Goal: Task Accomplishment & Management: Manage account settings

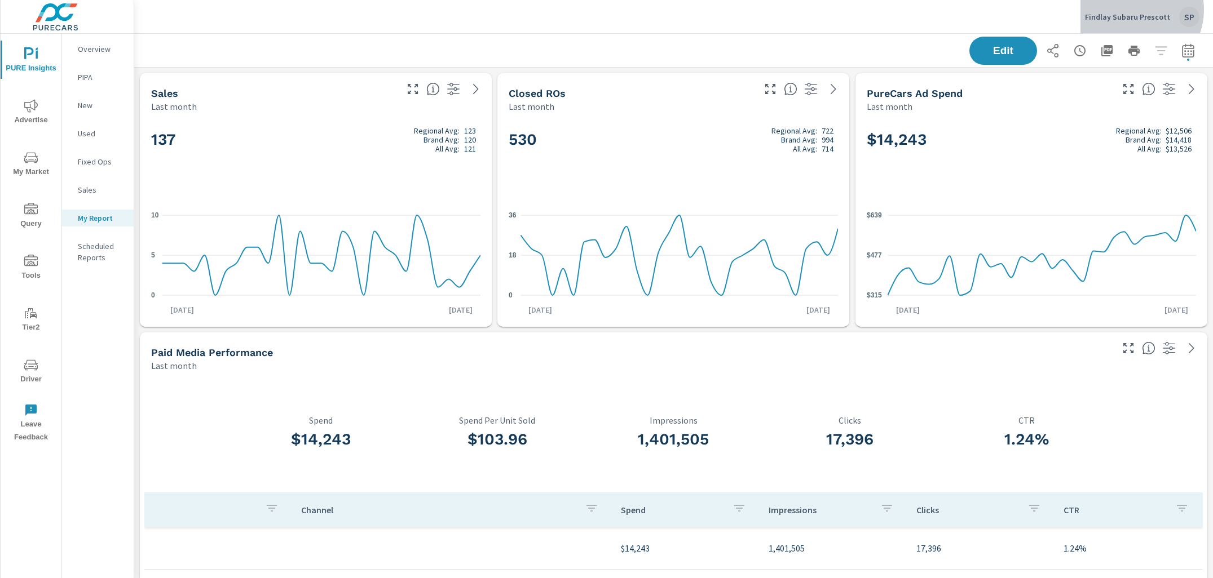
click at [1135, 10] on div "Findlay Subaru Prescott SP" at bounding box center [1142, 17] width 114 height 20
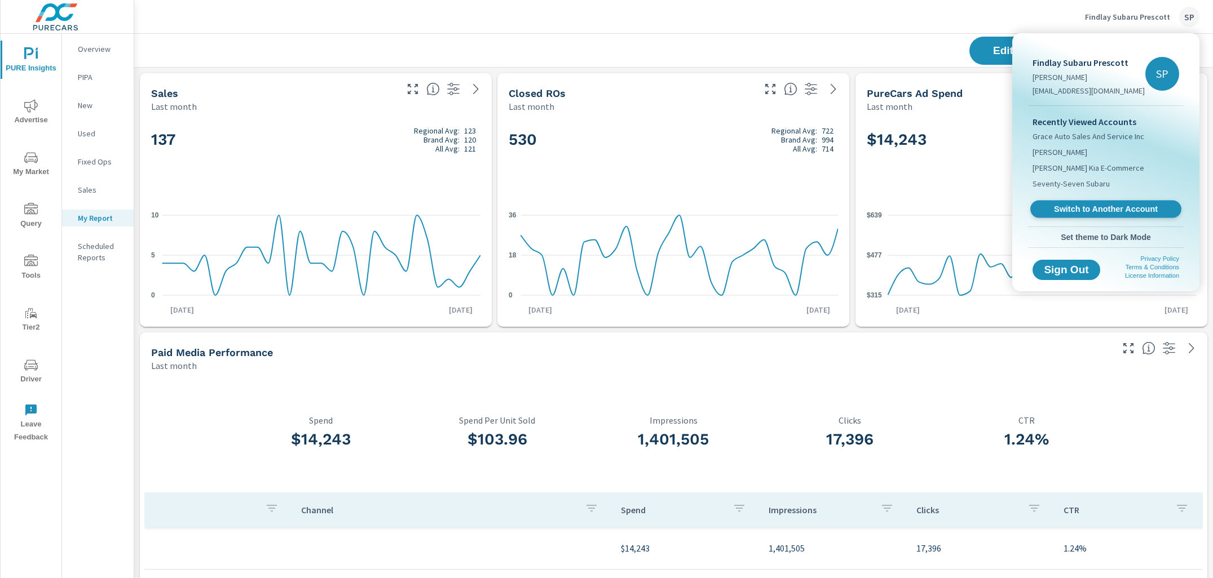
click at [1077, 201] on link "Switch to Another Account" at bounding box center [1105, 209] width 151 height 17
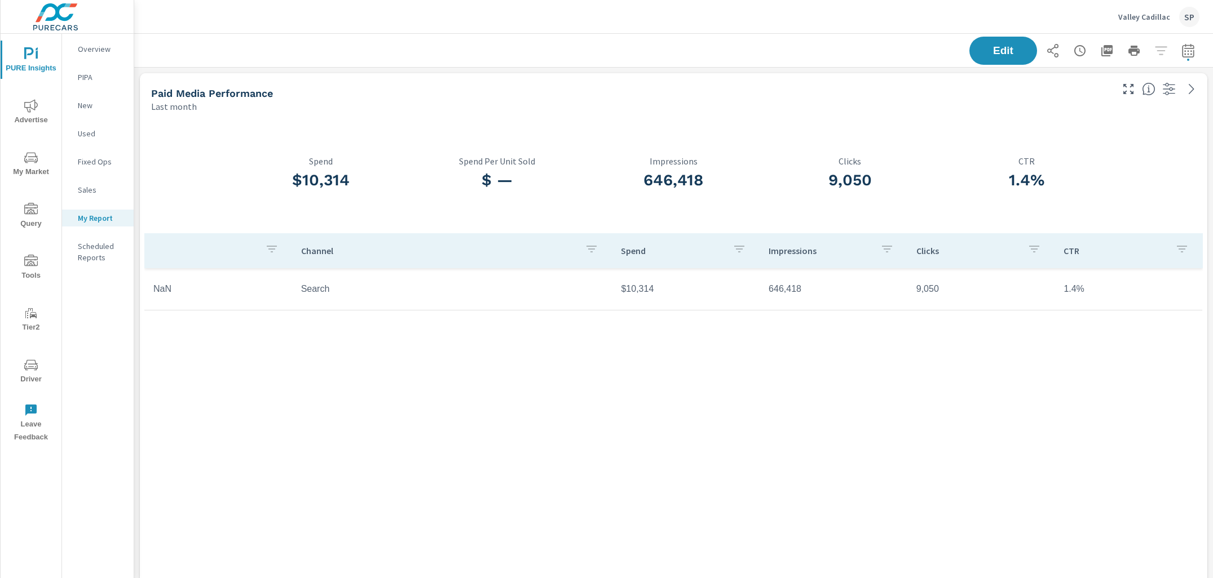
click at [483, 112] on div "Last month" at bounding box center [630, 107] width 959 height 14
click at [896, 38] on div "Edit" at bounding box center [673, 50] width 1051 height 33
click at [1189, 50] on icon "button" at bounding box center [1188, 51] width 14 height 14
click at [1104, 101] on select "Custom Yesterday Last week Last 7 days Last 14 days Last 30 days Last 45 days L…" at bounding box center [1097, 98] width 113 height 23
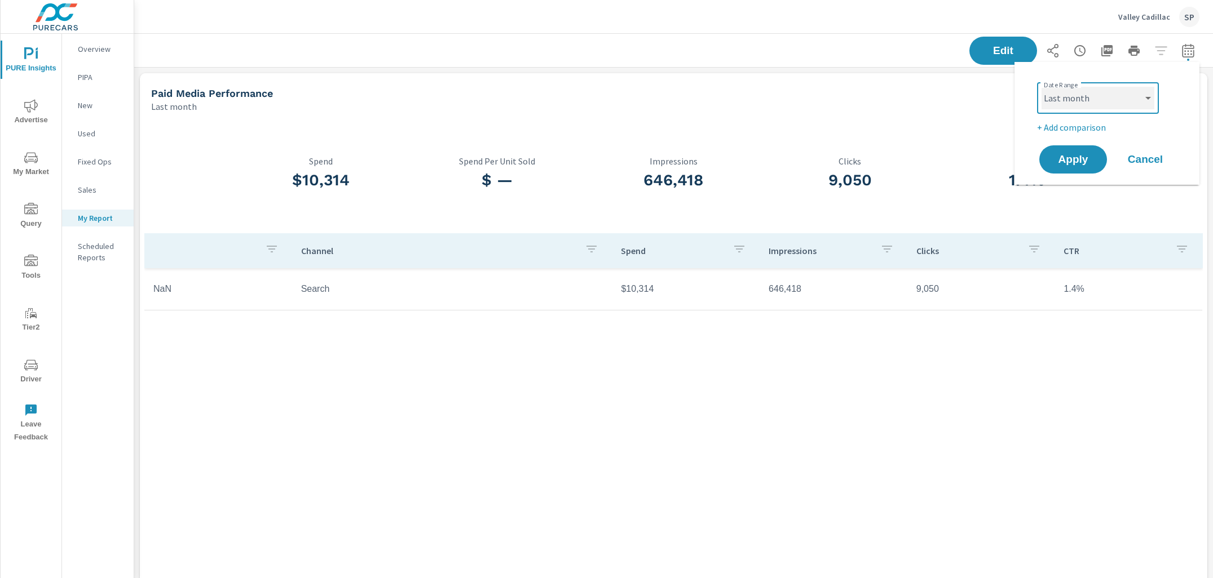
select select "Month to date"
click at [1074, 160] on span "Apply" at bounding box center [1073, 159] width 46 height 11
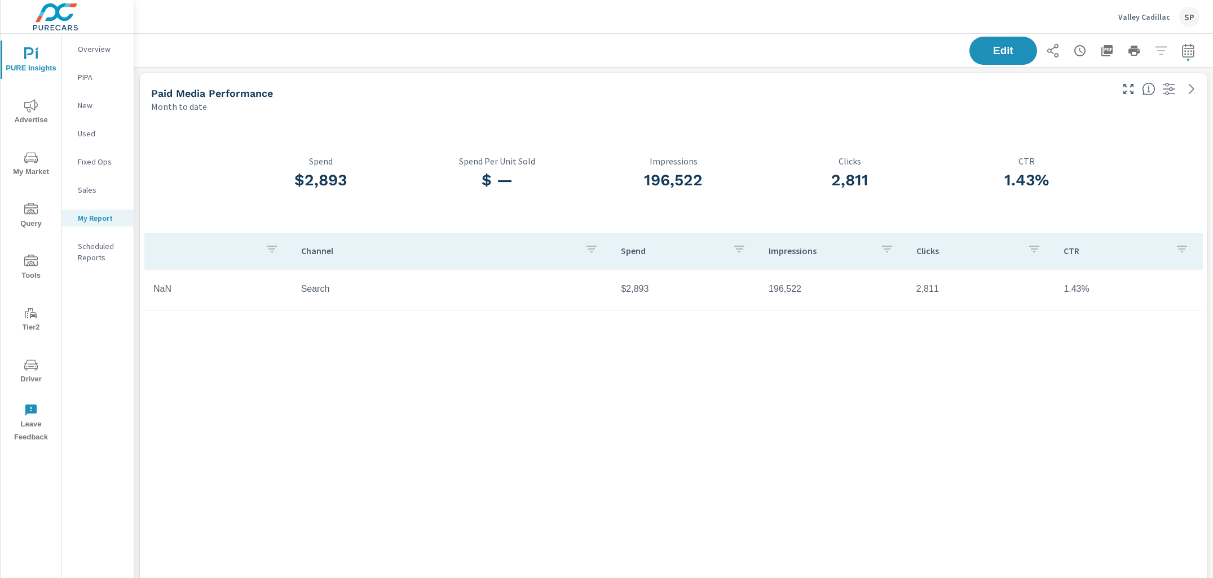
click at [28, 114] on span "Advertise" at bounding box center [31, 113] width 54 height 28
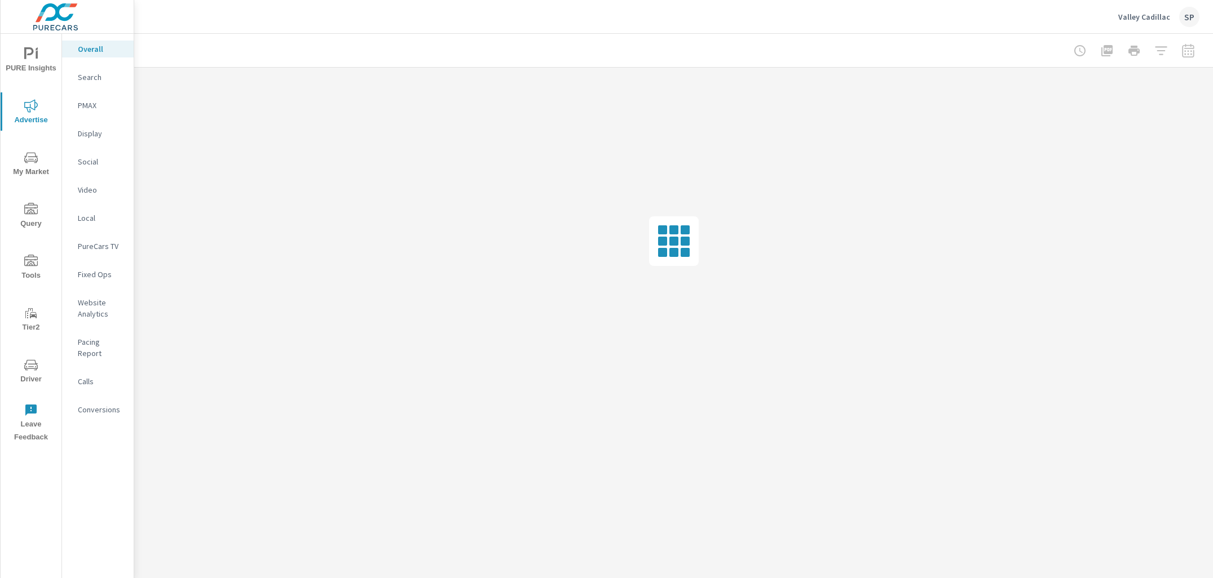
click at [91, 70] on div "Search" at bounding box center [98, 77] width 72 height 17
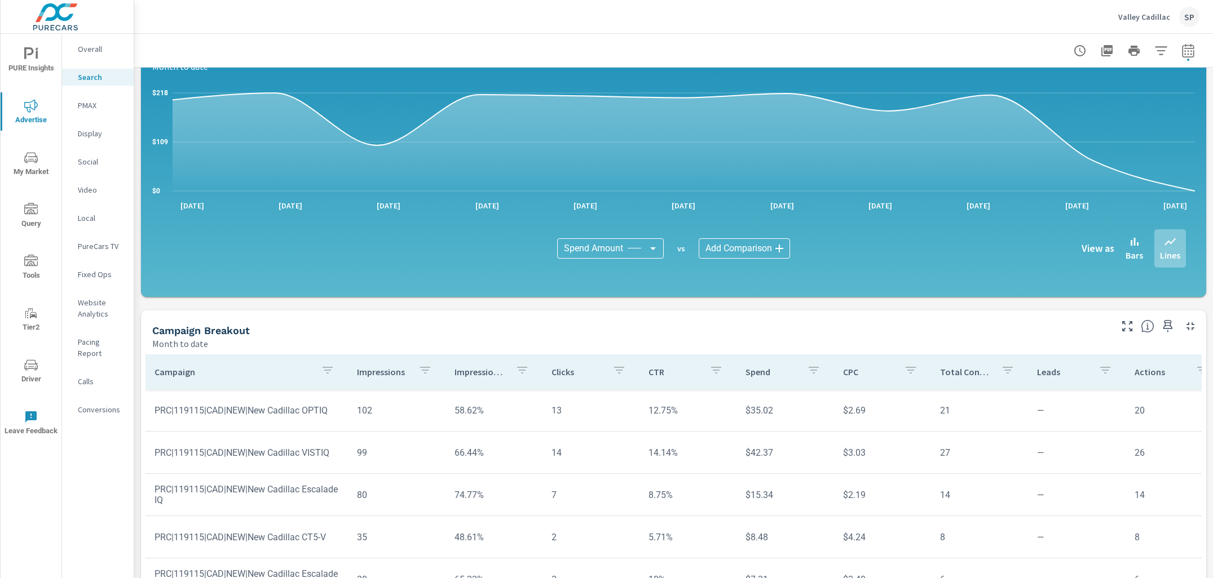
scroll to position [608, 0]
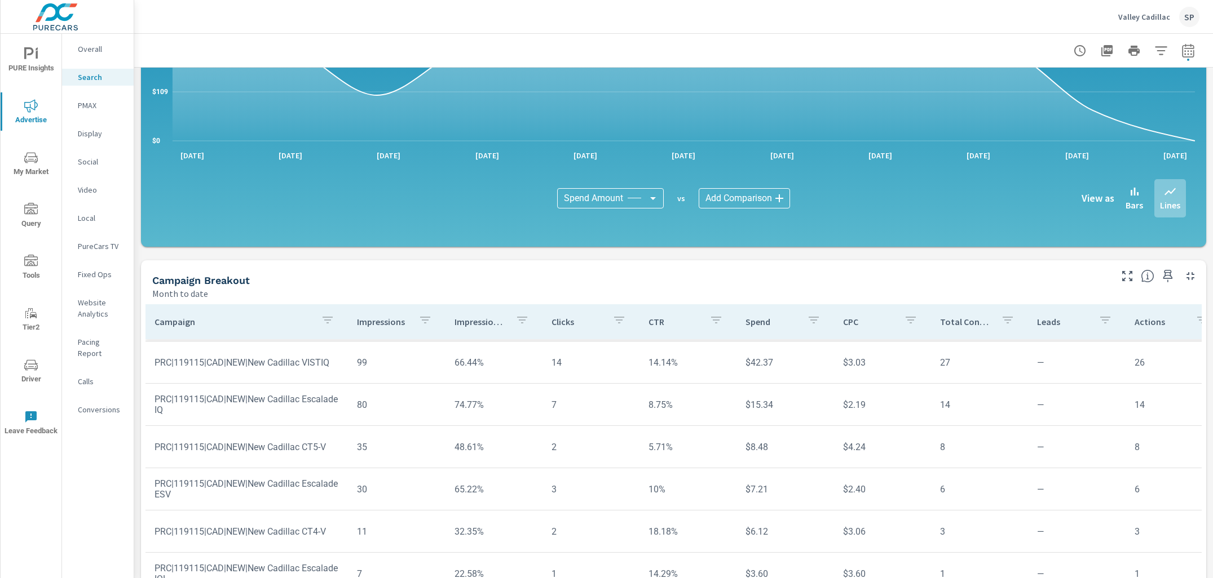
scroll to position [691, 0]
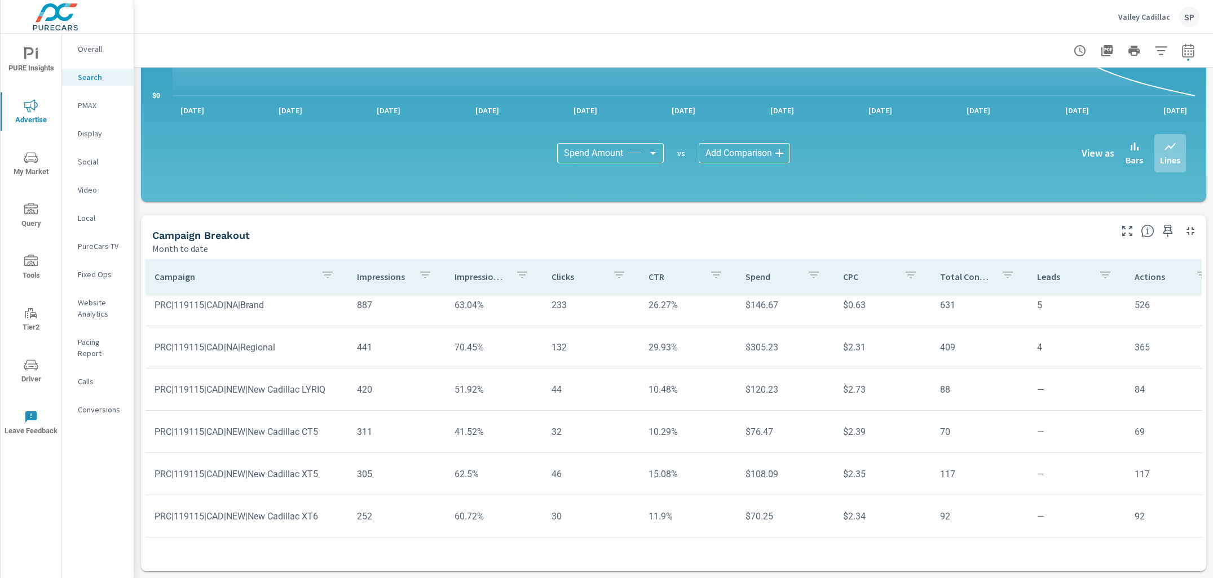
scroll to position [126, 0]
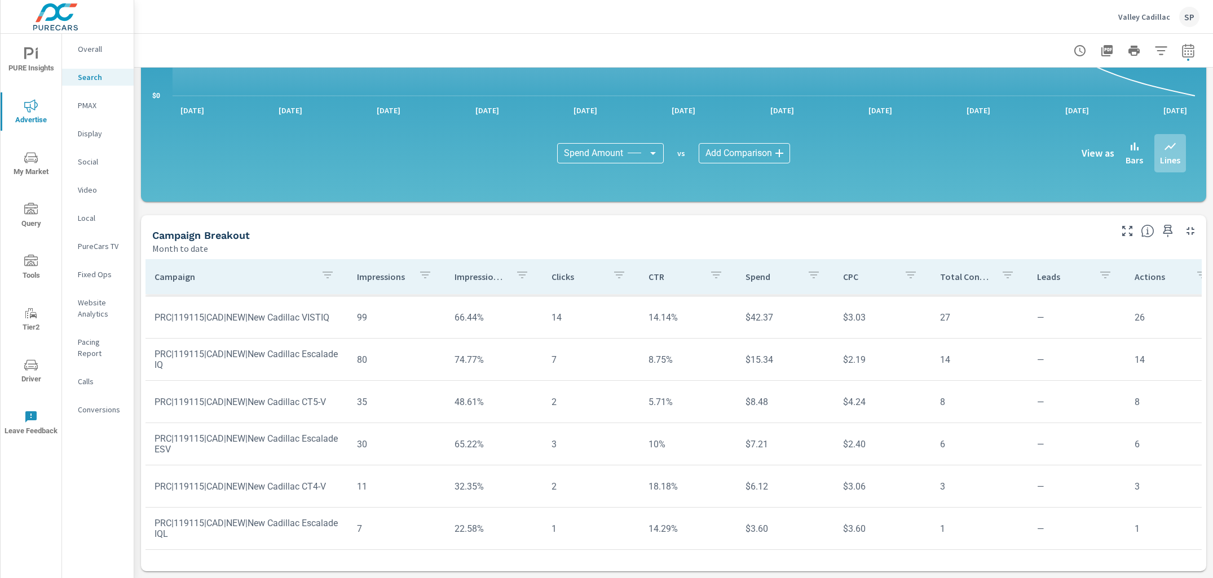
scroll to position [60, 0]
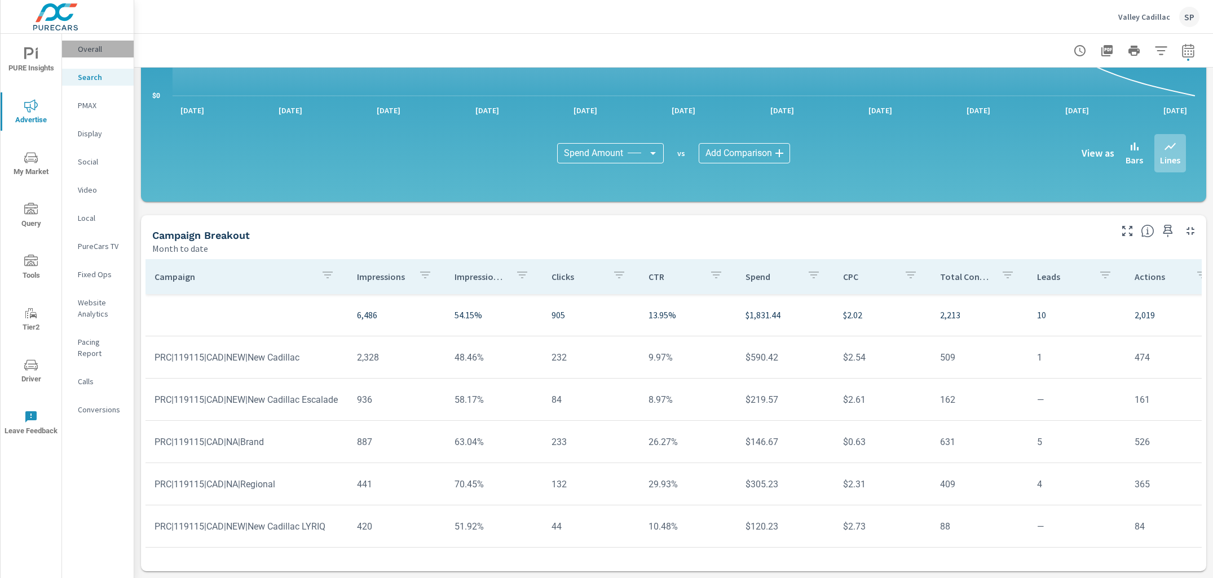
click at [90, 43] on p "Overall" at bounding box center [101, 48] width 47 height 11
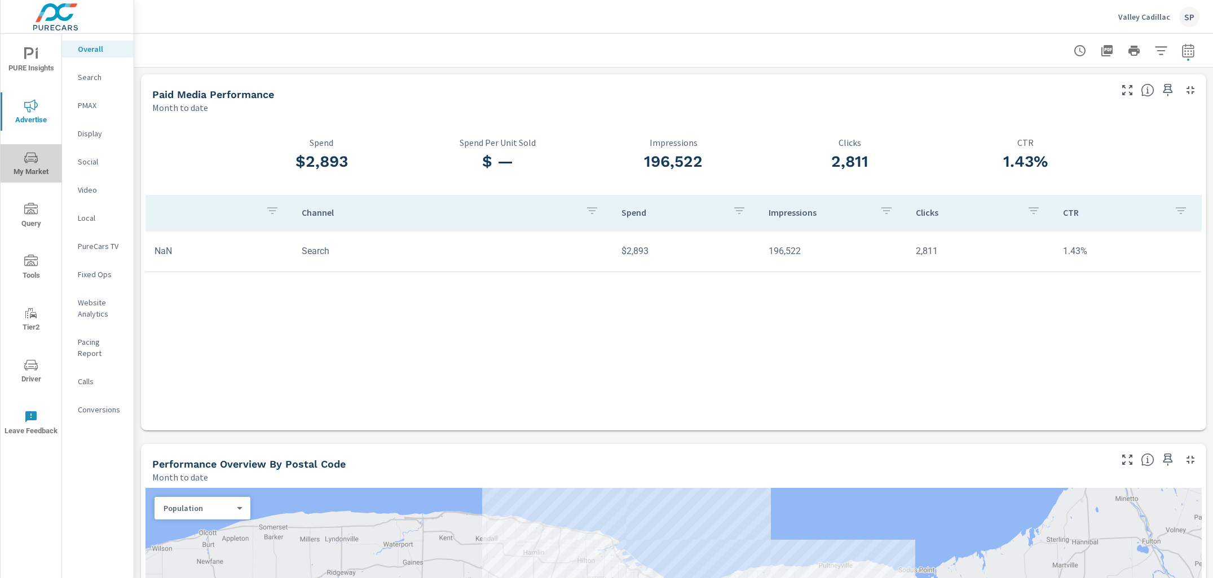
click at [33, 162] on icon "nav menu" at bounding box center [31, 158] width 14 height 14
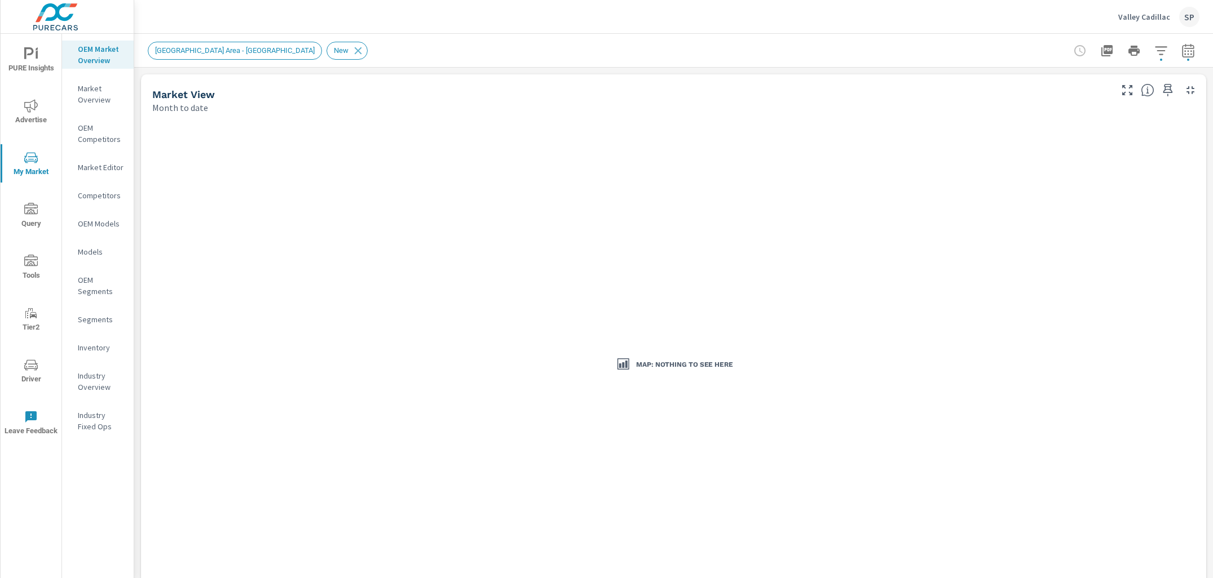
click at [247, 49] on span "New Market Area - Canandaigua" at bounding box center [234, 50] width 173 height 8
click at [234, 48] on span "New Market Area - Canandaigua" at bounding box center [234, 50] width 173 height 8
click at [1162, 50] on icon "button" at bounding box center [1161, 50] width 12 height 8
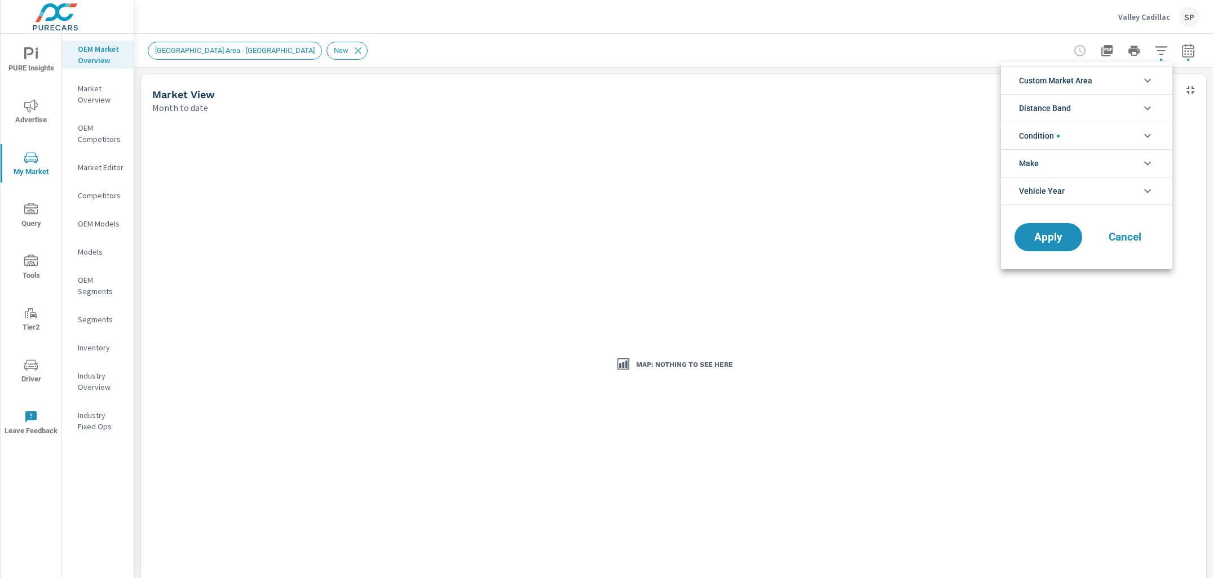
click at [1058, 82] on span "Custom Market Area" at bounding box center [1055, 80] width 73 height 27
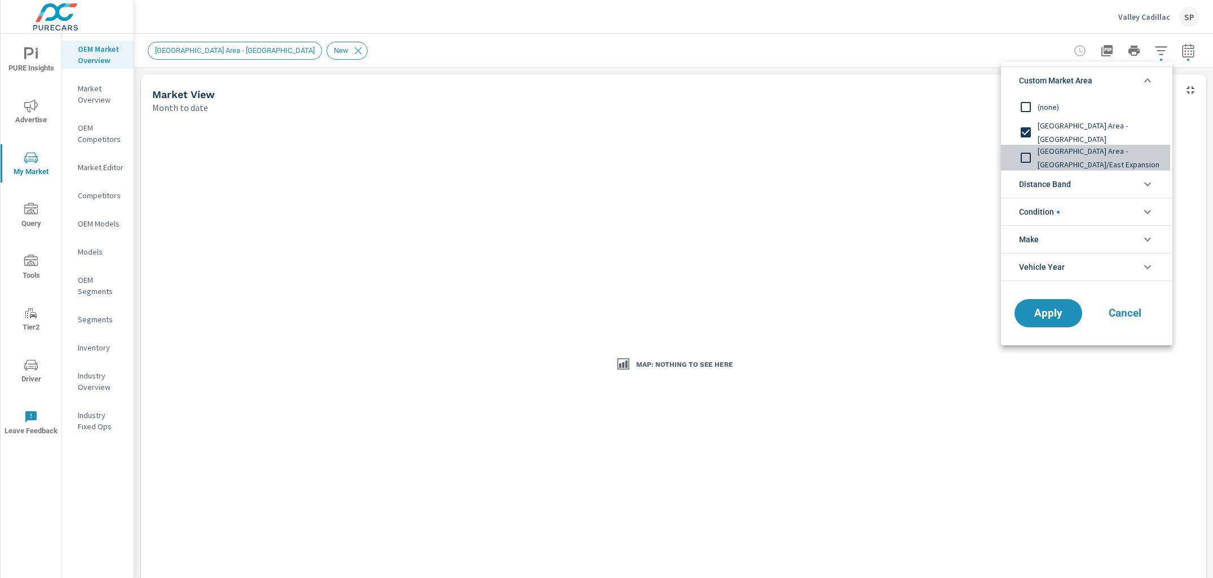
click at [1051, 154] on span "New Market Area - South/East Expansion" at bounding box center [1098, 157] width 123 height 27
click at [1055, 315] on span "Apply" at bounding box center [1048, 313] width 46 height 11
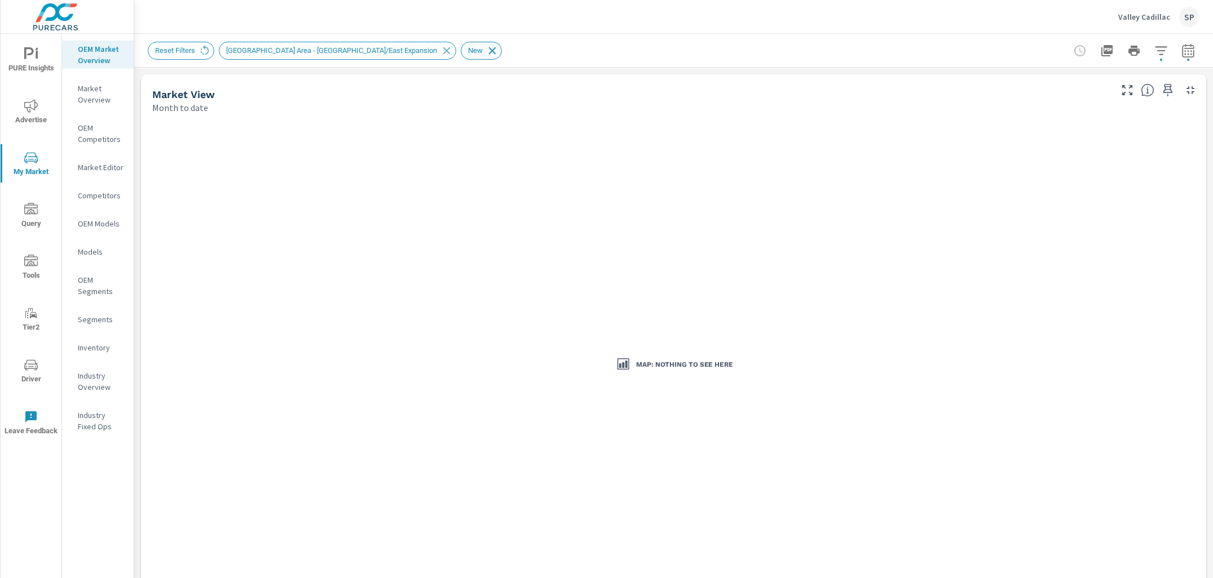
click at [486, 49] on icon at bounding box center [492, 51] width 12 height 12
click at [102, 165] on p "Market Editor" at bounding box center [101, 167] width 47 height 11
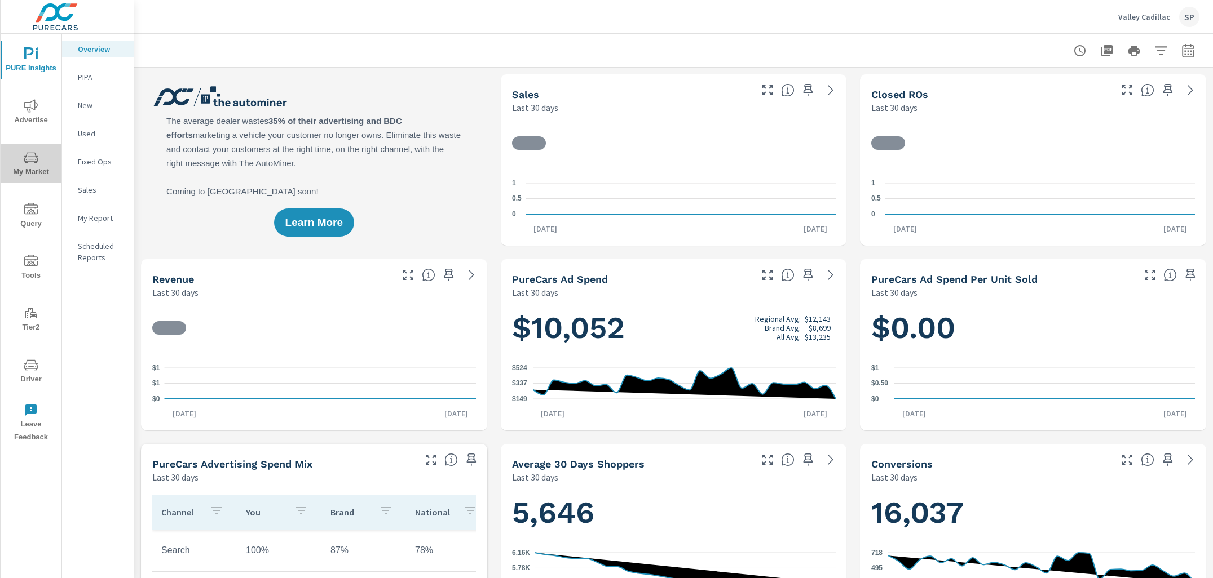
click at [24, 162] on icon "nav menu" at bounding box center [31, 158] width 14 height 14
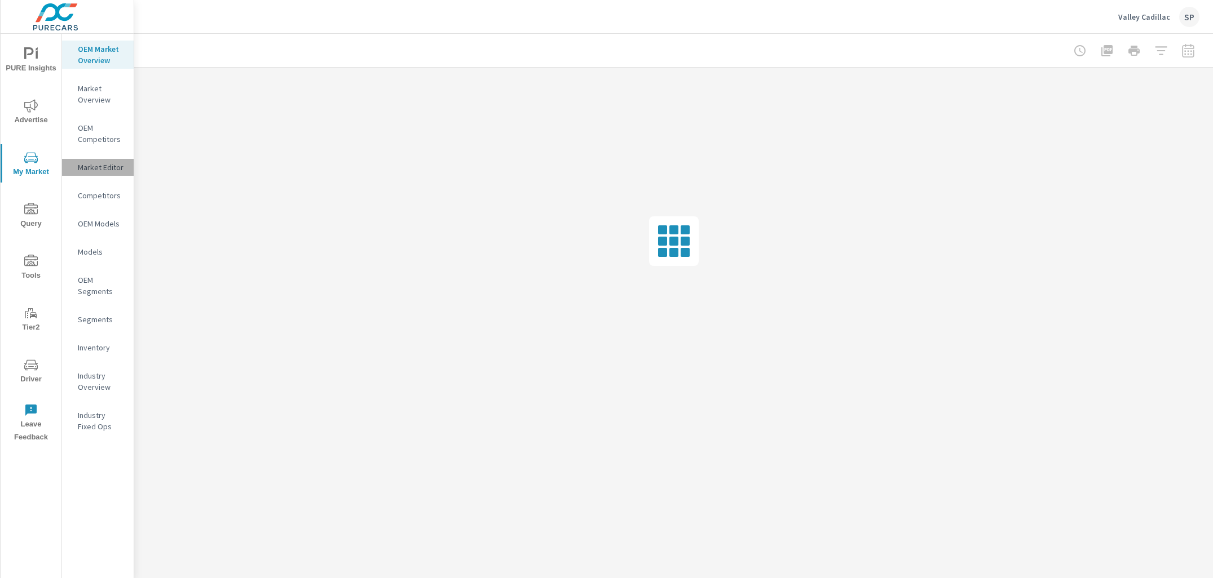
click at [102, 163] on p "Market Editor" at bounding box center [101, 167] width 47 height 11
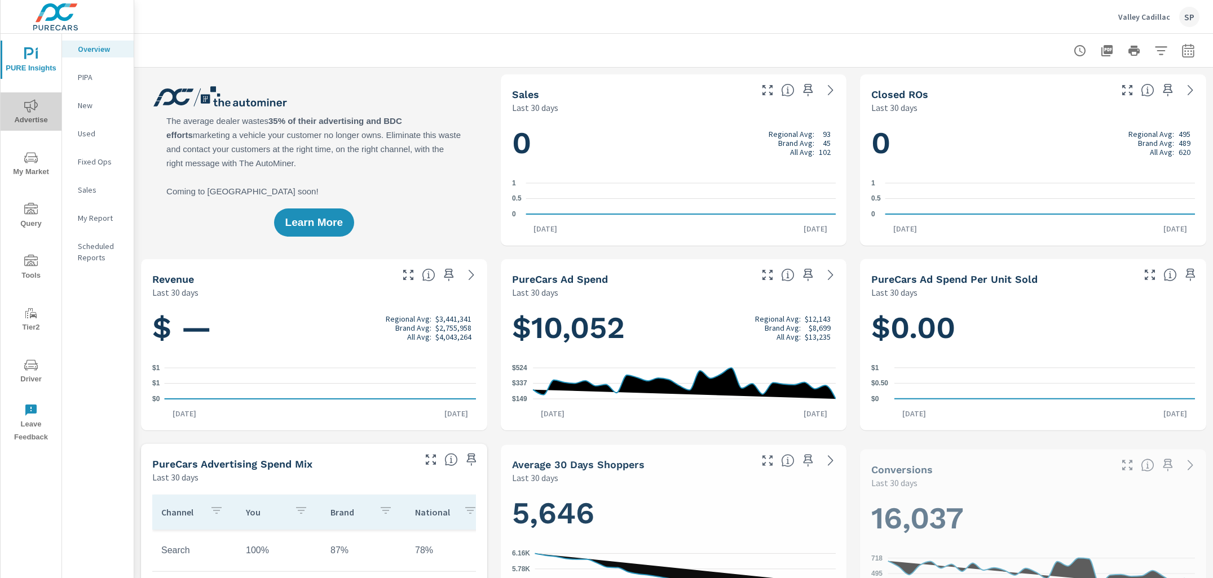
click at [33, 103] on icon "nav menu" at bounding box center [31, 106] width 14 height 14
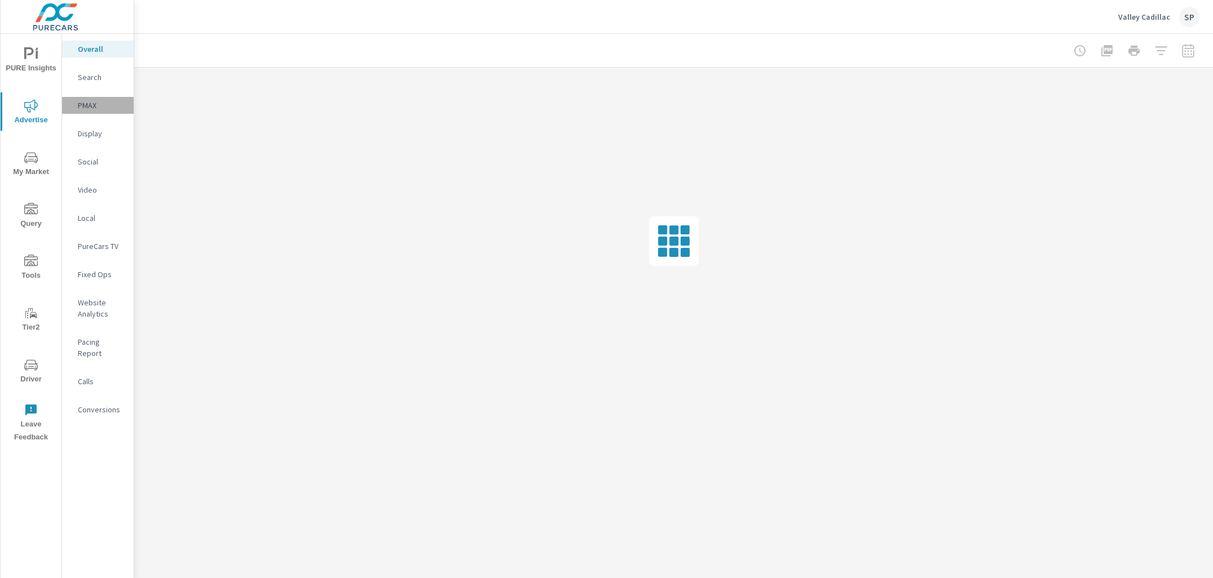
click at [91, 108] on p "PMAX" at bounding box center [101, 105] width 47 height 11
